Goal: Information Seeking & Learning: Learn about a topic

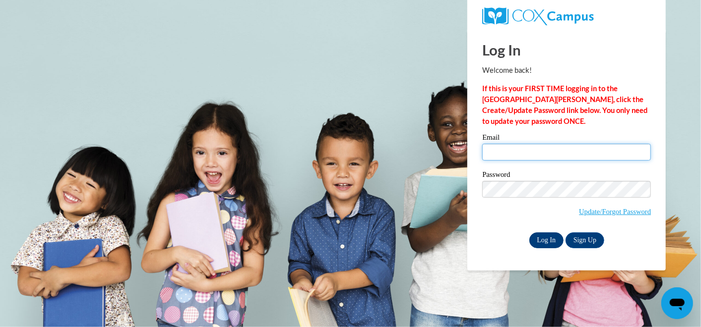
type input "kimberly.bakos@zestprep.org"
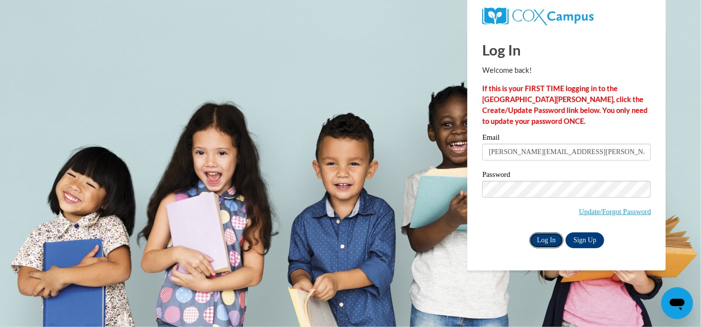
click at [546, 238] on input "Log In" at bounding box center [546, 241] width 35 height 16
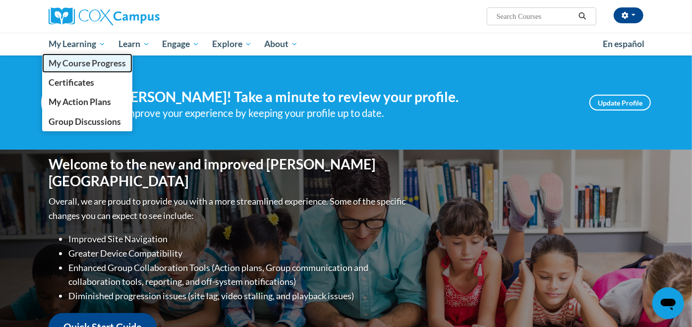
click at [86, 63] on span "My Course Progress" at bounding box center [87, 63] width 77 height 10
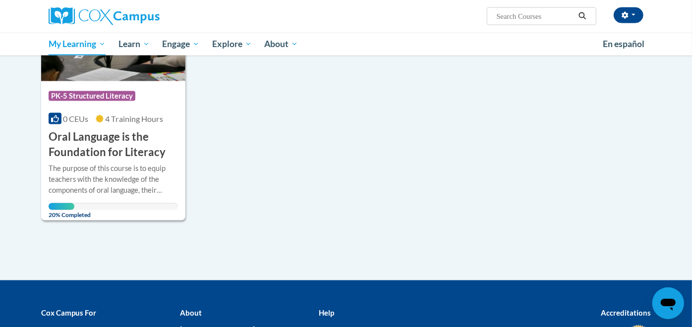
scroll to position [962, 0]
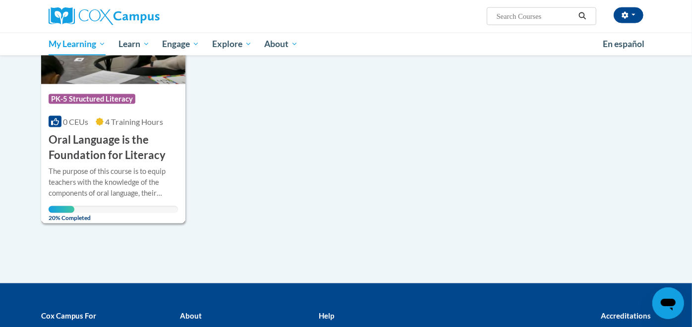
click at [93, 138] on h3 "Oral Language is the Foundation for Literacy" at bounding box center [113, 147] width 129 height 31
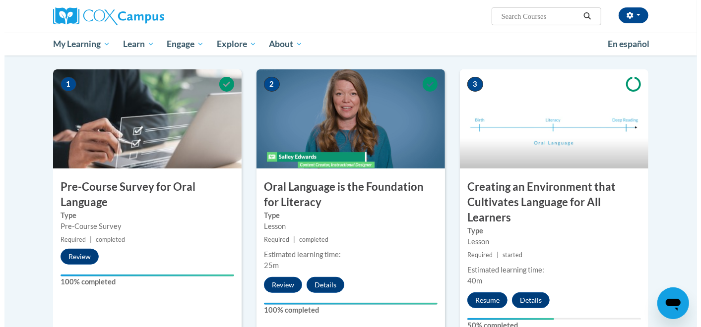
scroll to position [188, 0]
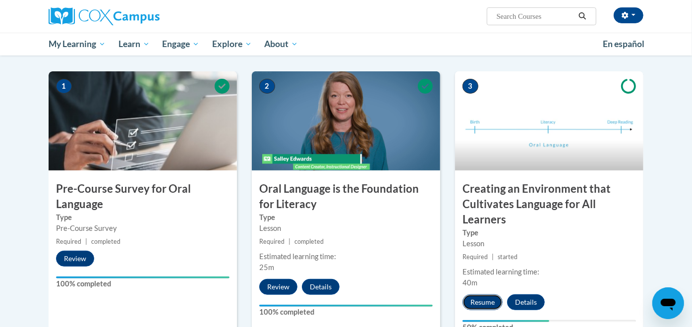
click at [473, 303] on button "Resume" at bounding box center [483, 303] width 40 height 16
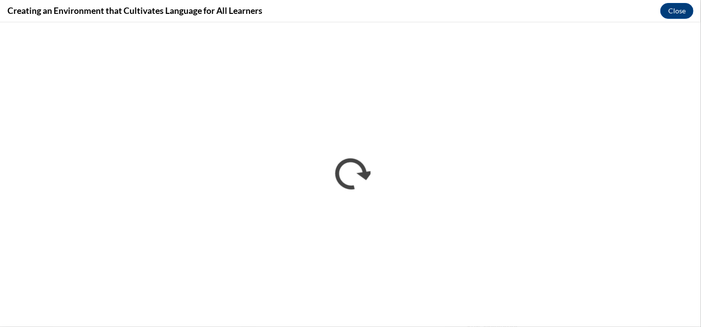
scroll to position [0, 0]
